Goal: Check status: Check status

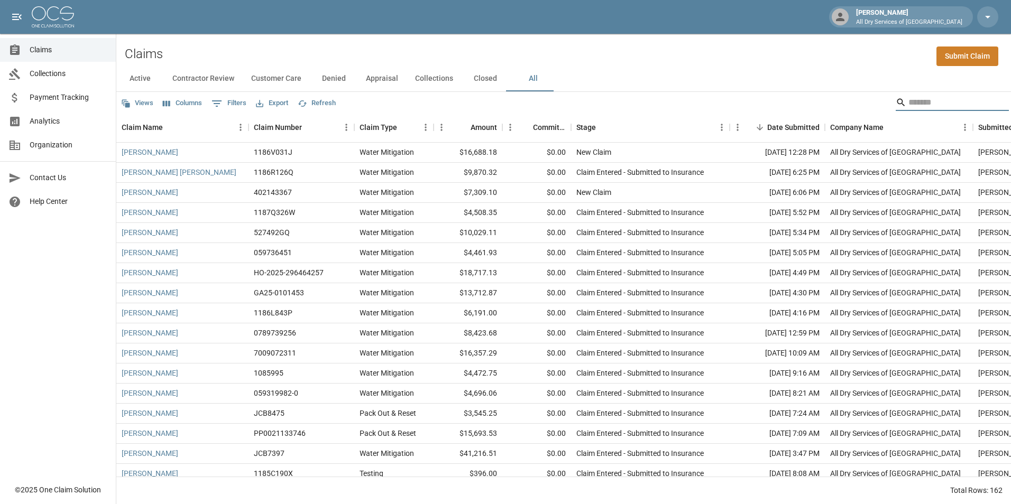
click at [56, 118] on span "Analytics" at bounding box center [69, 121] width 78 height 11
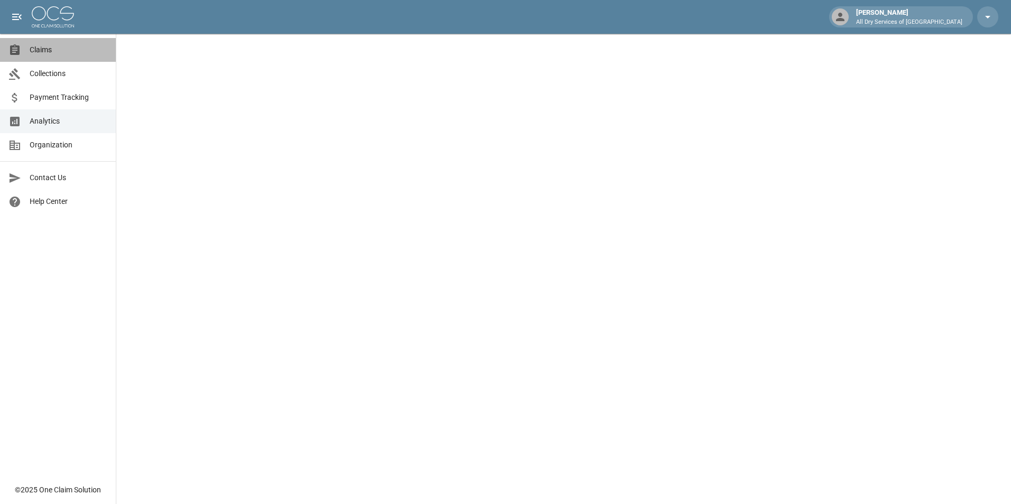
drag, startPoint x: 48, startPoint y: 50, endPoint x: 63, endPoint y: 47, distance: 16.3
click at [48, 50] on span "Claims" at bounding box center [69, 49] width 78 height 11
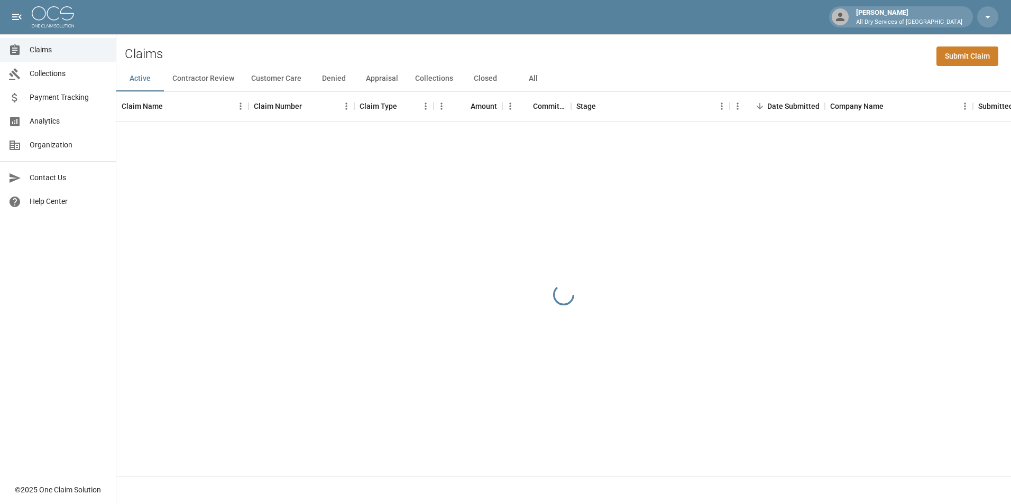
click at [532, 75] on button "All" at bounding box center [533, 78] width 48 height 25
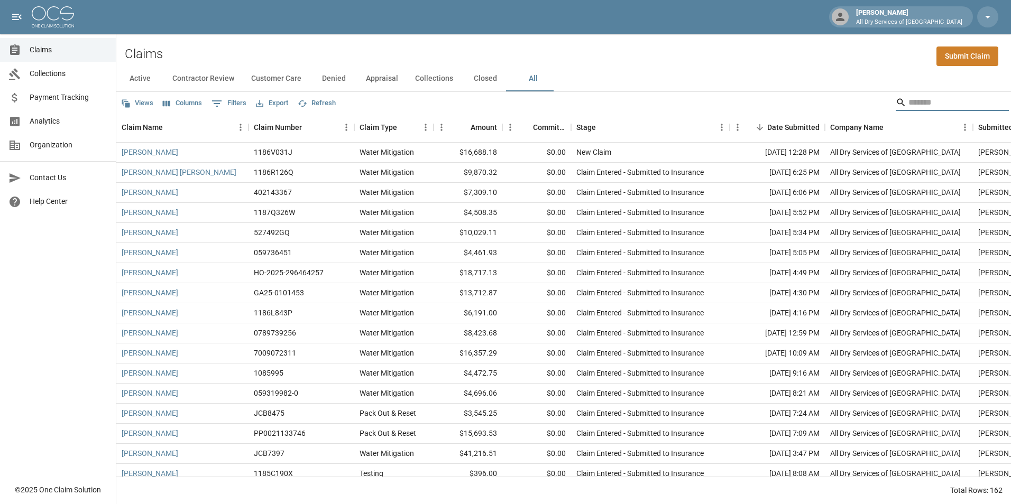
click at [921, 104] on input "Search" at bounding box center [950, 102] width 85 height 17
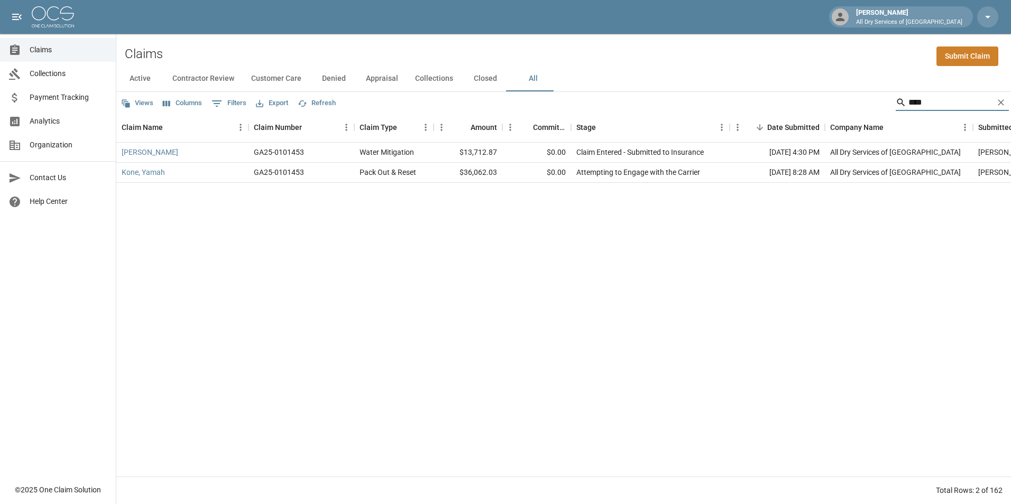
type input "****"
click at [43, 53] on span "Claims" at bounding box center [69, 49] width 78 height 11
click at [529, 77] on button "All" at bounding box center [533, 78] width 48 height 25
click at [933, 111] on input "****" at bounding box center [950, 102] width 85 height 17
type input "*"
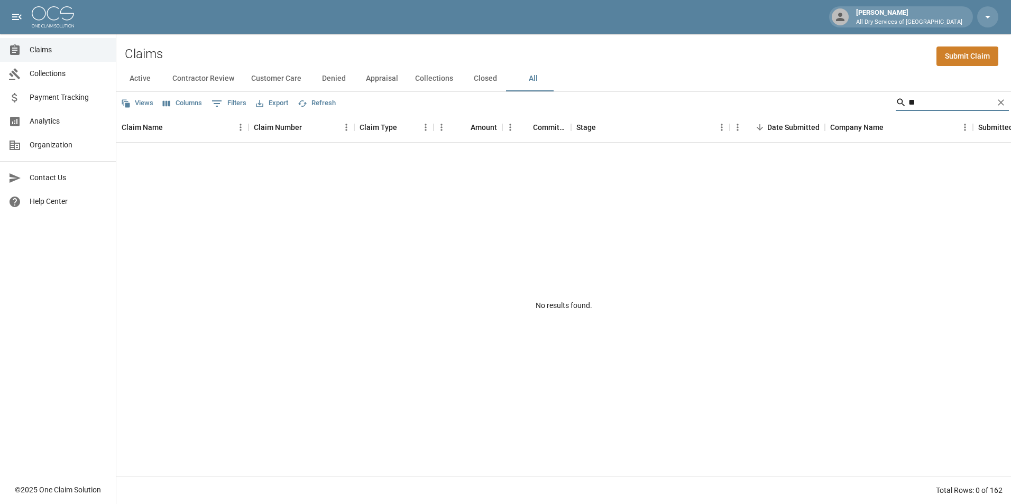
type input "*"
